Goal: Book appointment/travel/reservation

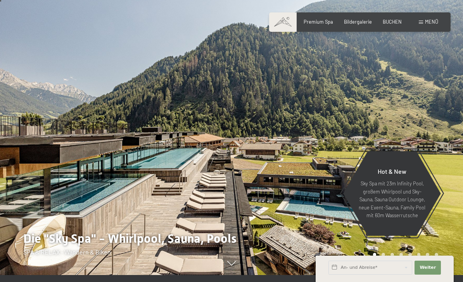
click at [391, 21] on span "BUCHEN" at bounding box center [392, 22] width 19 height 6
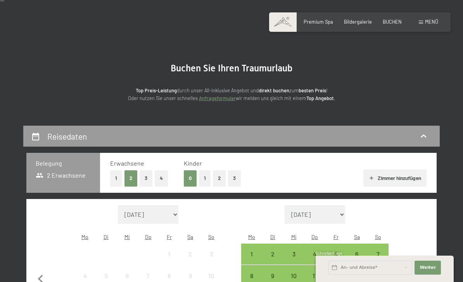
scroll to position [35, 0]
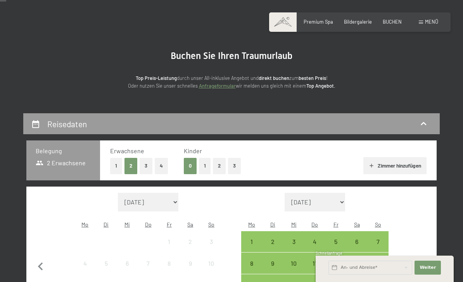
click at [200, 167] on button "1" at bounding box center [205, 166] width 12 height 16
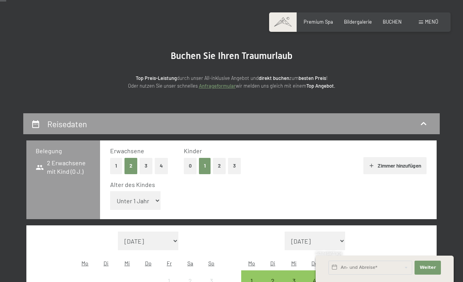
click at [125, 195] on select "Unter 1 Jahr 1 Jahr 2 Jahre 3 Jahre 4 Jahre 5 Jahre 6 Jahre 7 Jahre 8 Jahre 9 J…" at bounding box center [135, 200] width 50 height 19
select select "1"
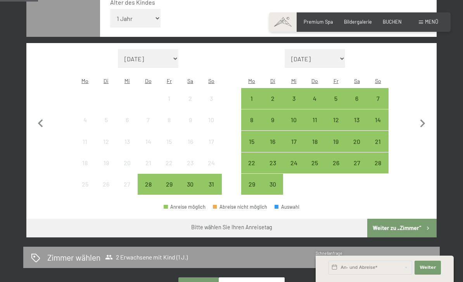
scroll to position [219, 0]
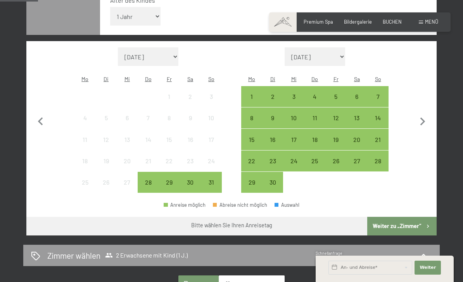
click at [419, 114] on icon "button" at bounding box center [422, 122] width 16 height 16
select select "[DATE]"
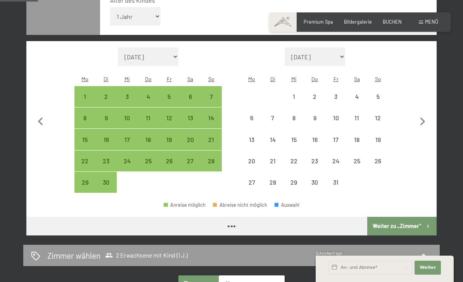
select select "[DATE]"
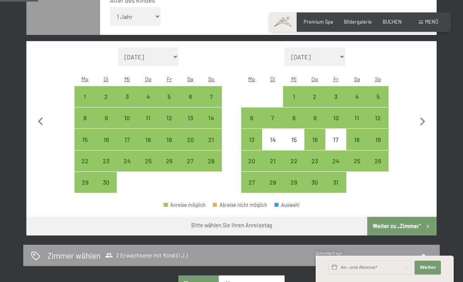
click at [423, 117] on icon "button" at bounding box center [422, 121] width 5 height 8
select select "[DATE]"
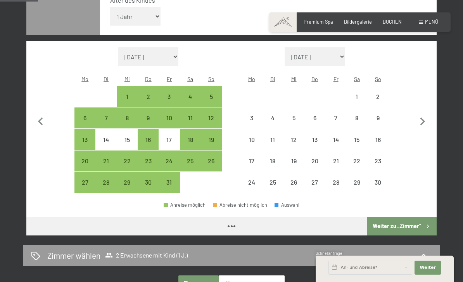
select select "[DATE]"
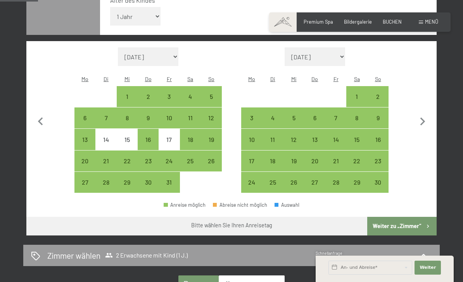
click at [419, 114] on icon "button" at bounding box center [422, 122] width 16 height 16
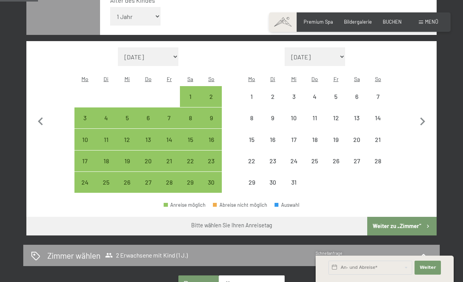
select select "[DATE]"
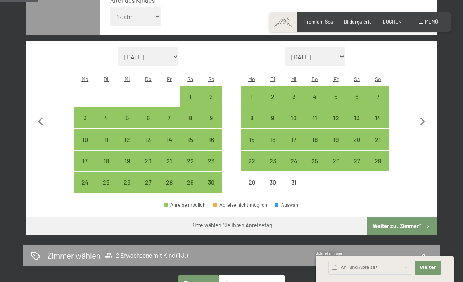
click at [249, 115] on div "8" at bounding box center [251, 124] width 19 height 19
select select "[DATE]"
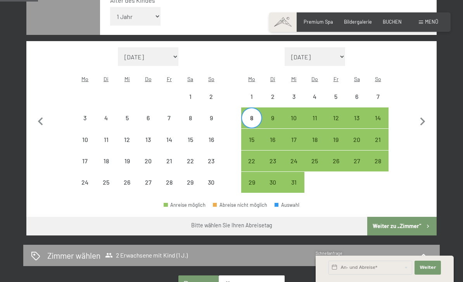
click at [381, 115] on div "14" at bounding box center [377, 124] width 19 height 19
select select "[DATE]"
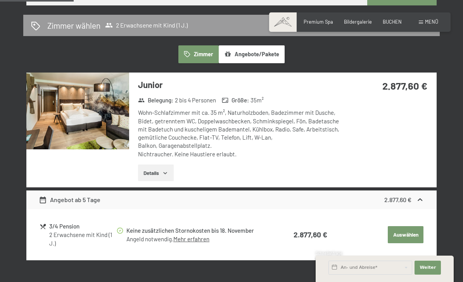
scroll to position [450, 0]
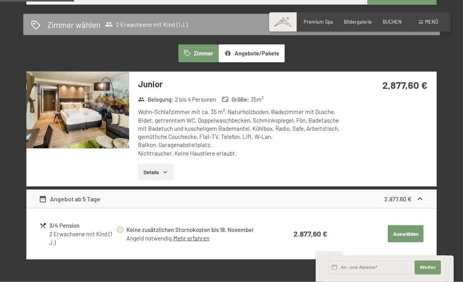
select select "[DATE]"
